Goal: Check status

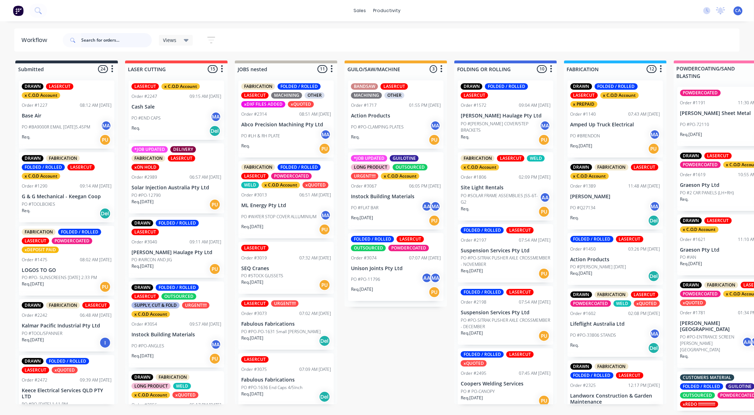
click at [133, 37] on input "text" at bounding box center [116, 40] width 71 height 14
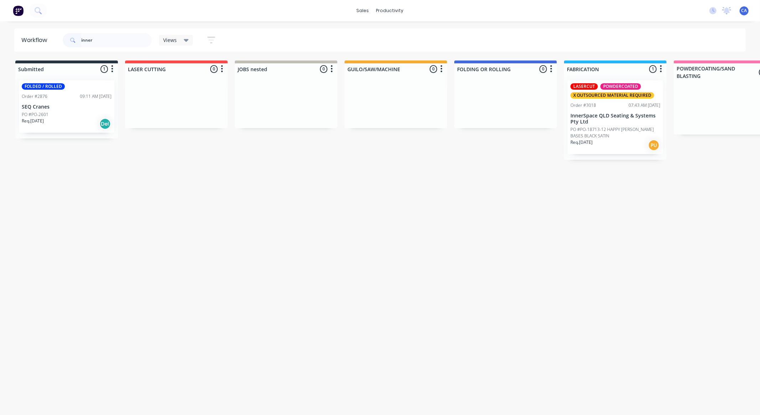
click at [506, 147] on div "Req. [DATE] PU" at bounding box center [615, 145] width 90 height 12
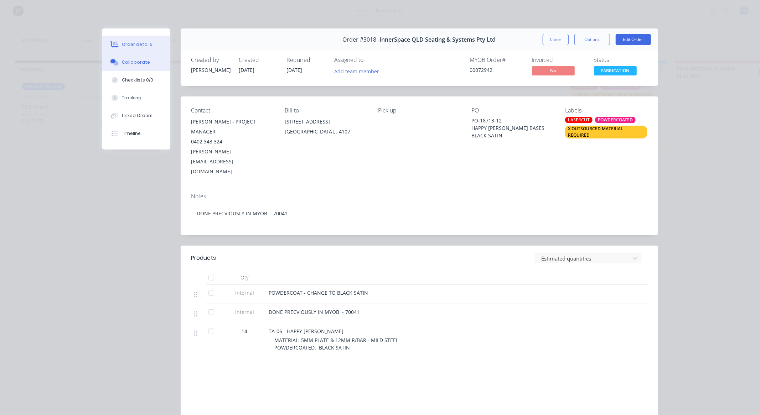
click at [143, 63] on div "Collaborate" at bounding box center [136, 62] width 28 height 6
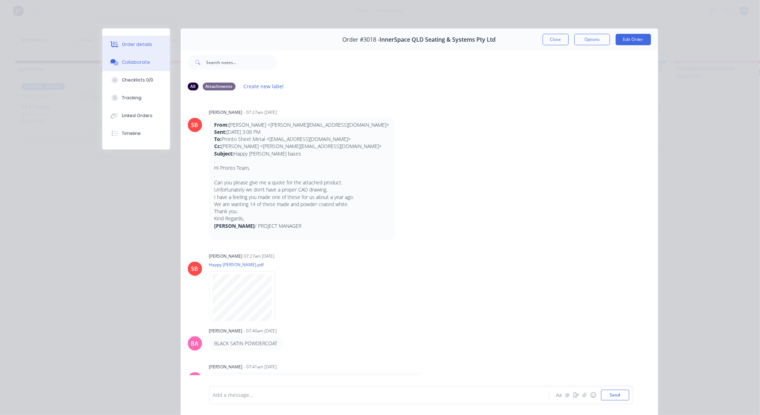
click at [144, 41] on div "Order details" at bounding box center [137, 44] width 30 height 6
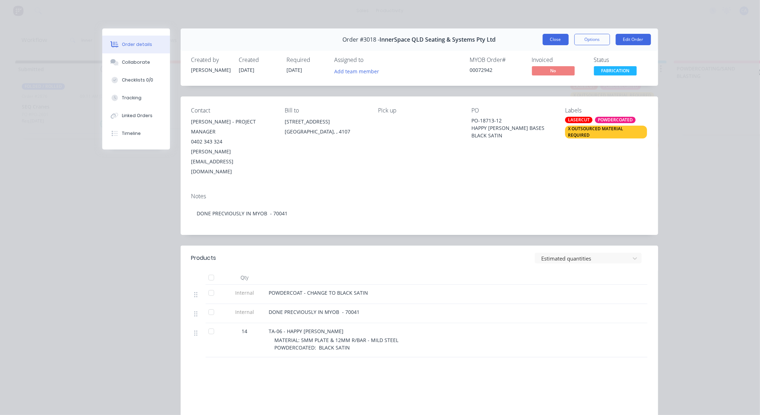
click at [506, 39] on button "Close" at bounding box center [556, 39] width 26 height 11
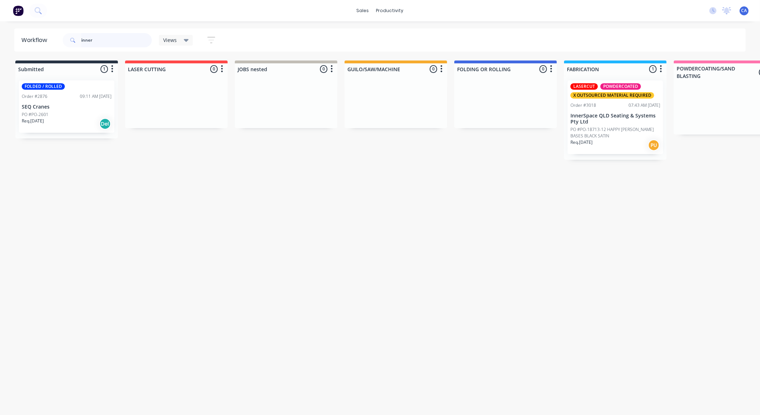
drag, startPoint x: 112, startPoint y: 37, endPoint x: 29, endPoint y: 60, distance: 85.8
click at [61, 52] on div "Workflow inner Views Save new view None (Default) edit Show/Hide statuses Show …" at bounding box center [380, 215] width 760 height 373
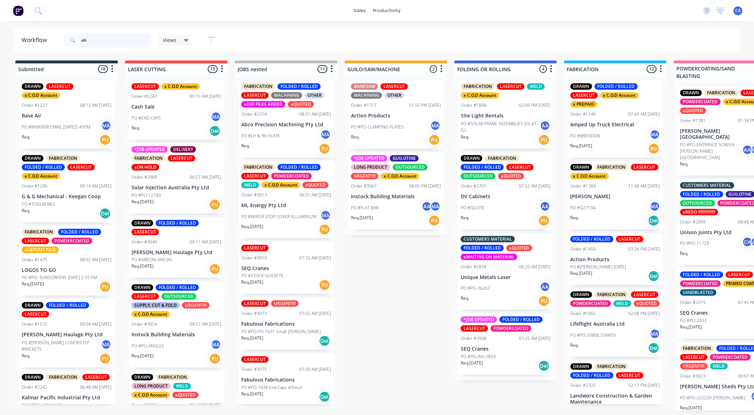
type input "ab"
click at [275, 123] on p "Abco Precision Machining Pty Ltd" at bounding box center [286, 125] width 90 height 6
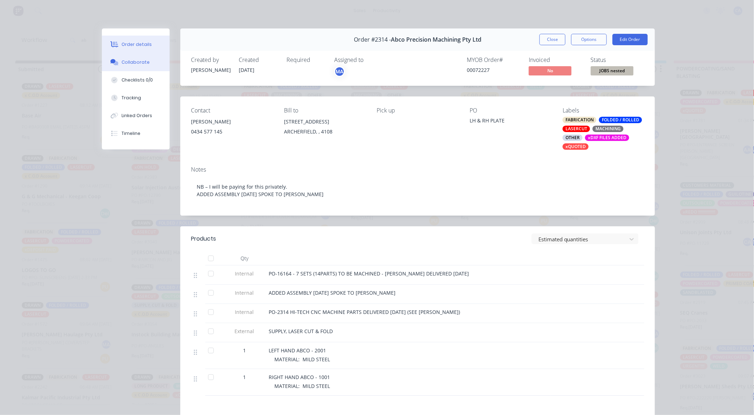
click at [145, 62] on button "Collaborate" at bounding box center [136, 62] width 68 height 18
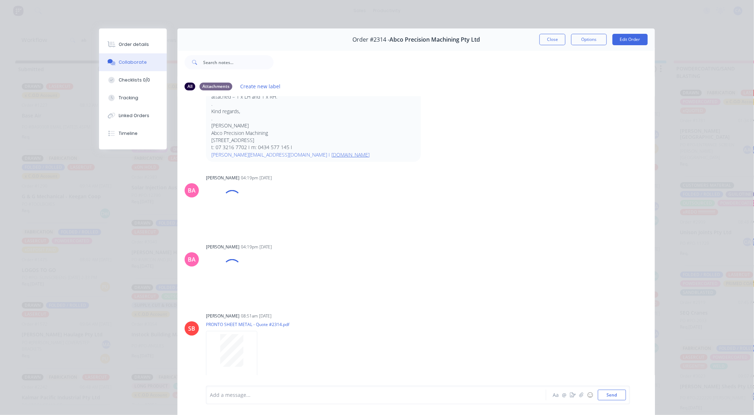
scroll to position [119, 0]
click at [506, 36] on button "Close" at bounding box center [552, 39] width 26 height 11
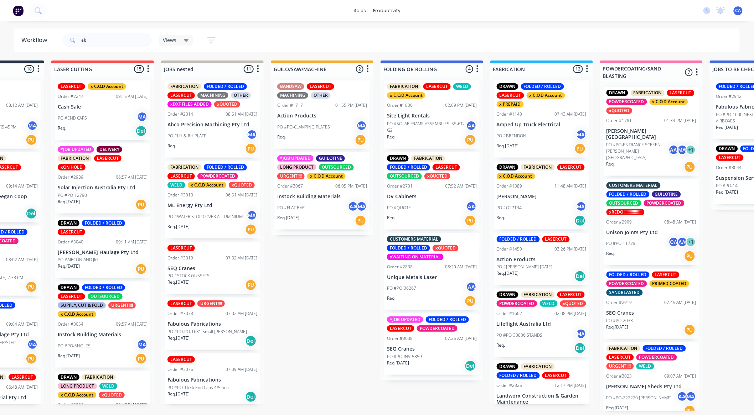
scroll to position [1, 201]
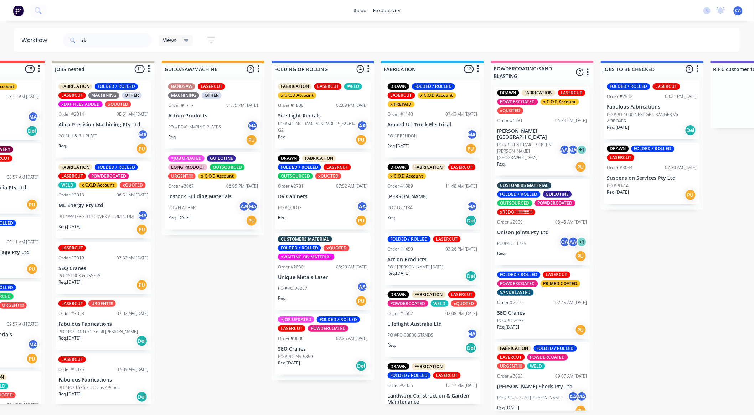
drag, startPoint x: 440, startPoint y: 223, endPoint x: 393, endPoint y: 222, distance: 46.7
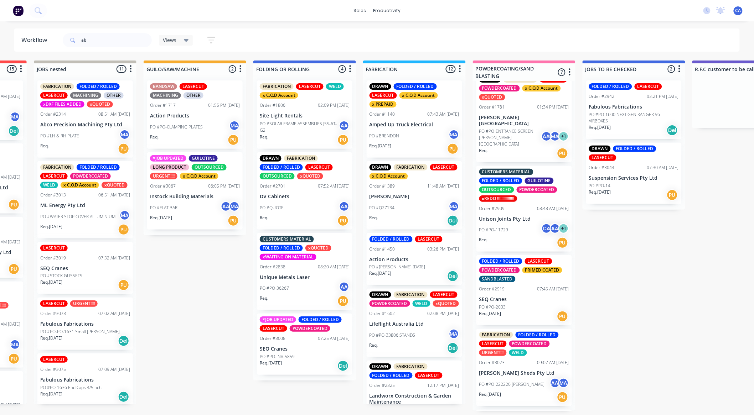
scroll to position [0, 0]
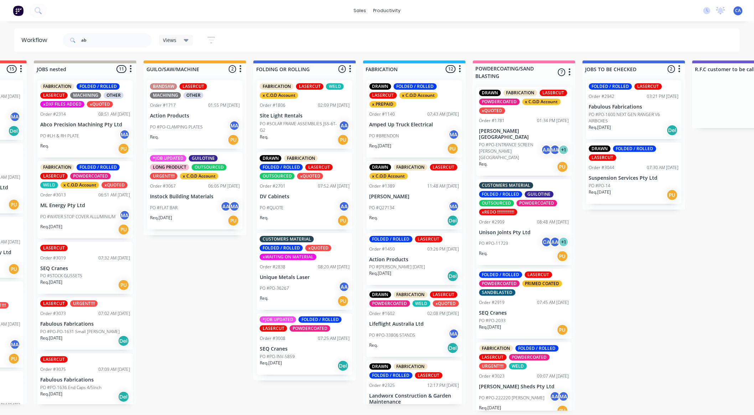
click at [499, 142] on p "PO #PO-ENTRANCE SCREEN [PERSON_NAME][GEOGRAPHIC_DATA]" at bounding box center [510, 151] width 62 height 19
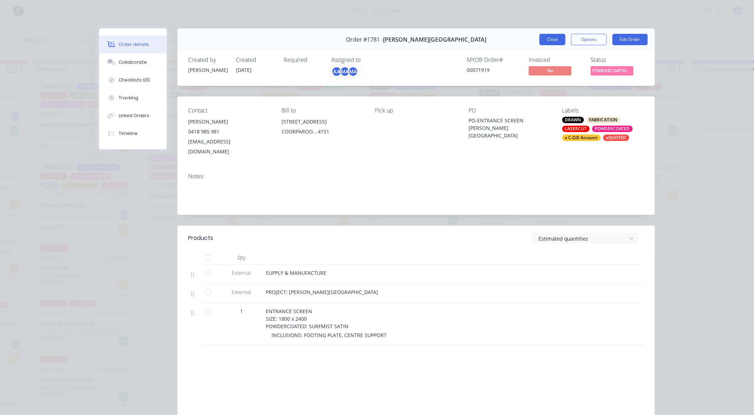
click at [506, 37] on button "Close" at bounding box center [552, 39] width 26 height 11
